Goal: Find specific page/section: Find specific page/section

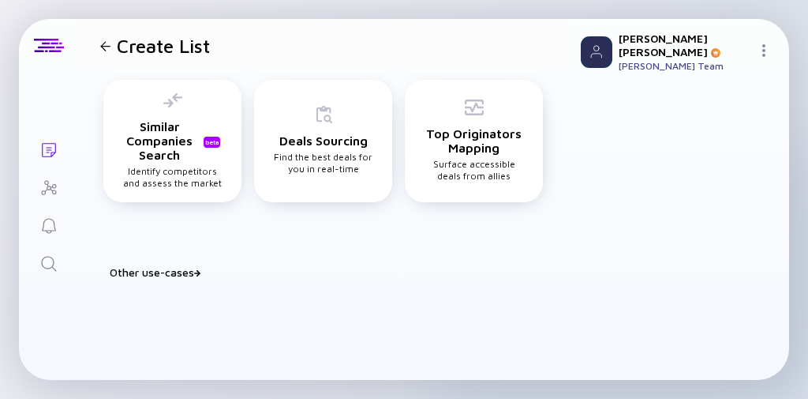
click at [53, 258] on icon "Search" at bounding box center [48, 263] width 19 height 19
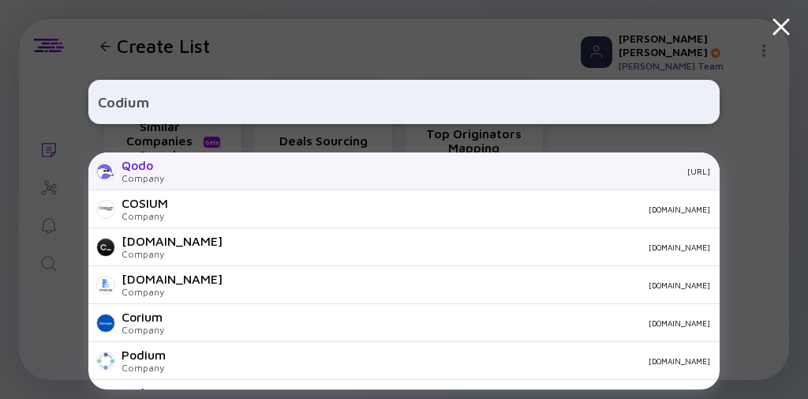
type input "Codium"
click at [154, 179] on div "Company" at bounding box center [143, 178] width 43 height 12
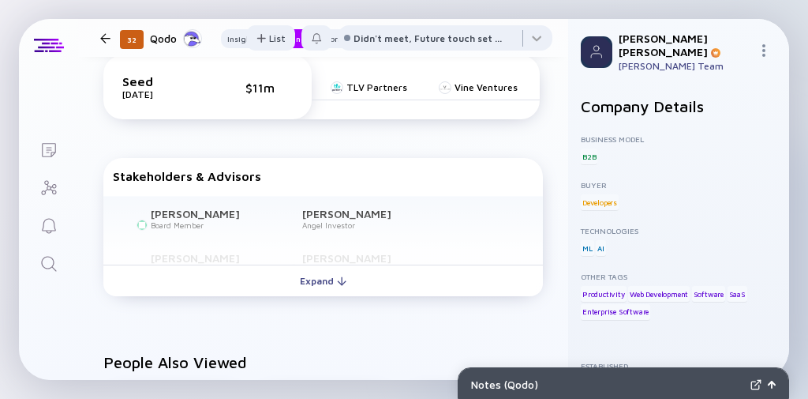
scroll to position [884, 0]
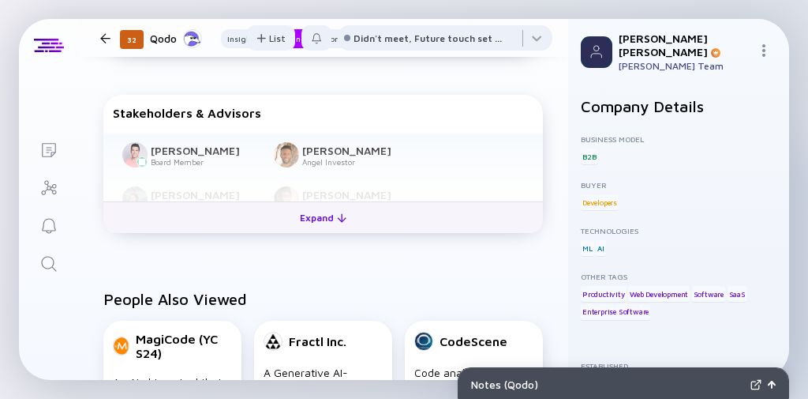
click at [267, 215] on button "Expand" at bounding box center [323, 217] width 440 height 32
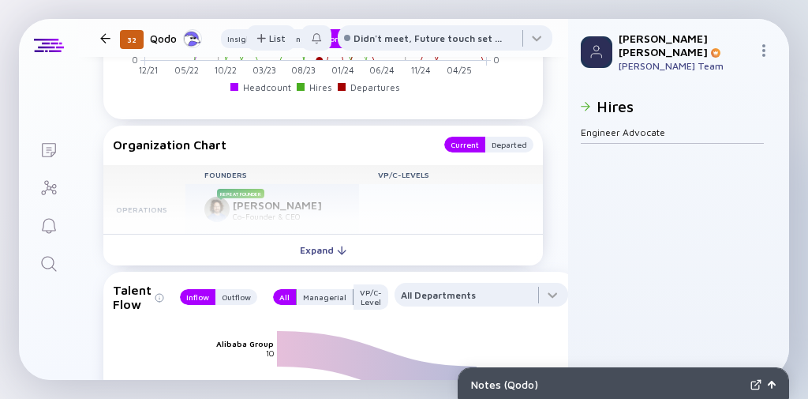
scroll to position [1894, 0]
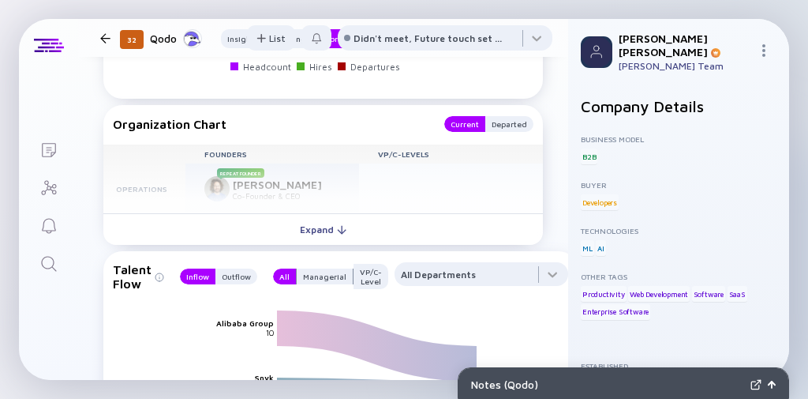
click at [317, 229] on div "Expand" at bounding box center [323, 229] width 66 height 24
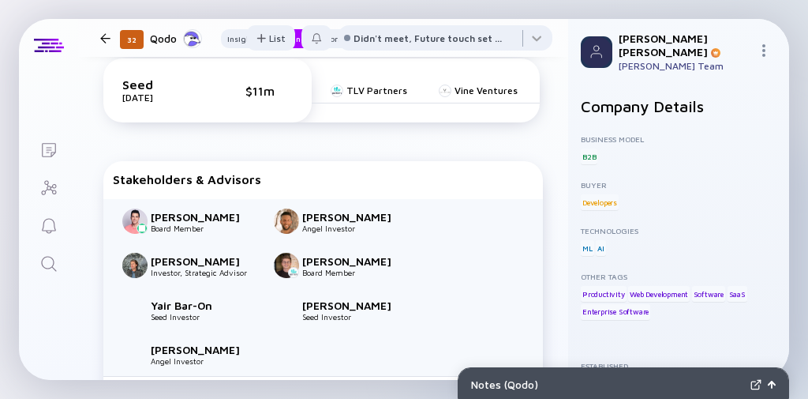
scroll to position [832, 0]
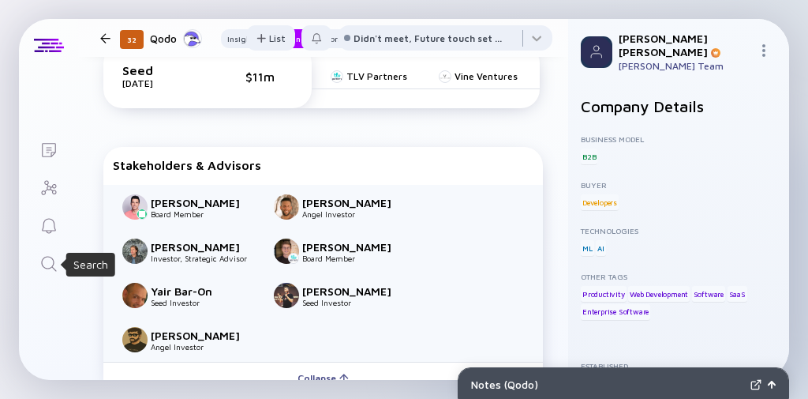
click at [44, 267] on icon "Search" at bounding box center [48, 263] width 15 height 15
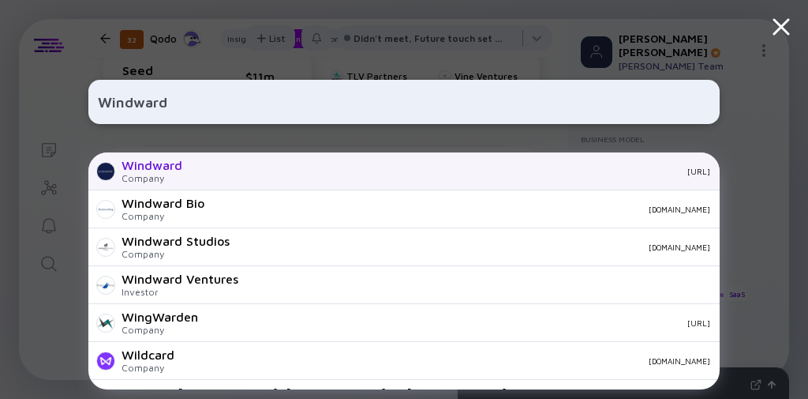
type input "Windward"
click at [172, 178] on div "Company" at bounding box center [152, 178] width 61 height 12
